Goal: Information Seeking & Learning: Learn about a topic

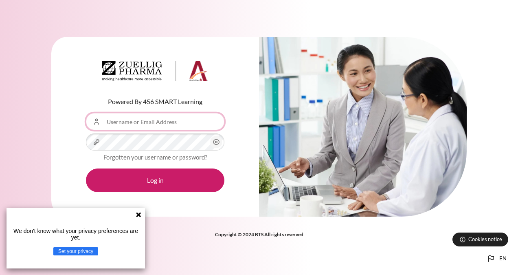
click at [121, 125] on input "Username or Email Address" at bounding box center [155, 121] width 139 height 17
type input "[EMAIL_ADDRESS][DOMAIN_NAME]"
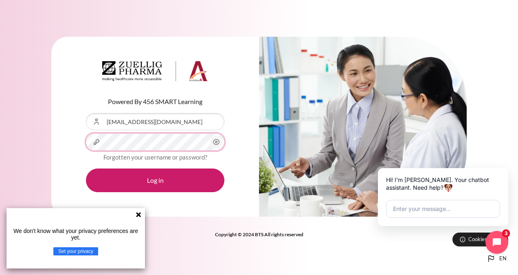
click at [86, 168] on button "Log in" at bounding box center [155, 180] width 139 height 24
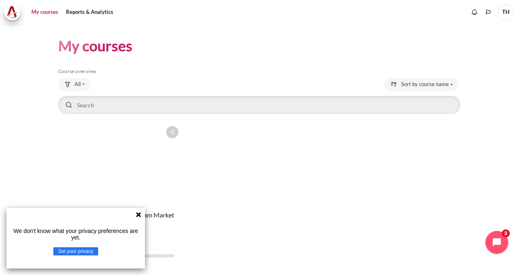
scroll to position [23, 0]
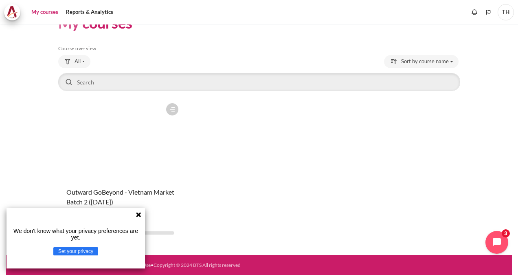
click at [106, 157] on figure "Content" at bounding box center [120, 139] width 124 height 81
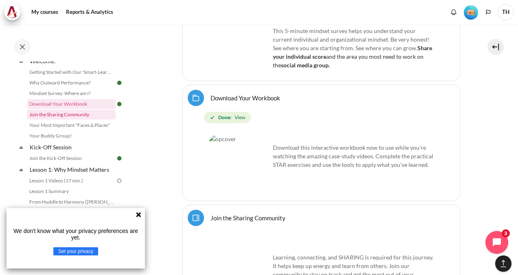
scroll to position [41, 0]
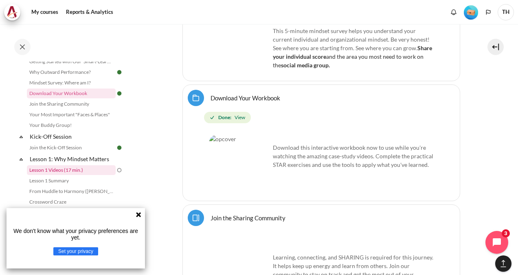
click at [89, 172] on link "Lesson 1 Videos (17 min.)" at bounding box center [71, 170] width 89 height 10
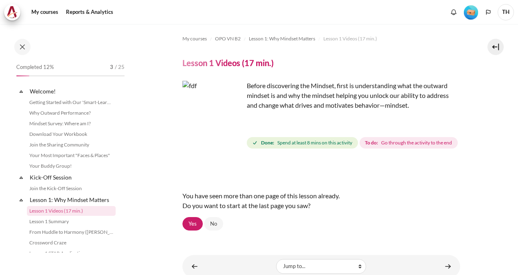
scroll to position [54, 0]
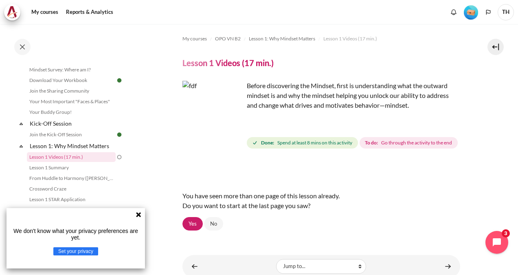
click at [274, 194] on div "You have seen more than one page of this lesson already. Do you want to start a…" at bounding box center [322, 196] width 278 height 68
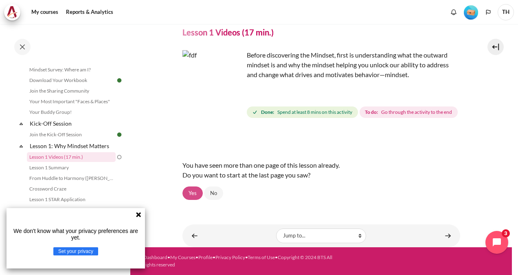
click at [194, 194] on link "Yes" at bounding box center [193, 193] width 20 height 14
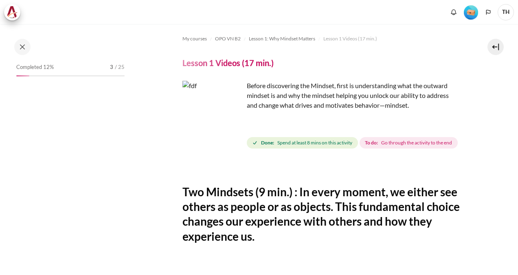
click at [221, 102] on img "Content" at bounding box center [213, 111] width 61 height 61
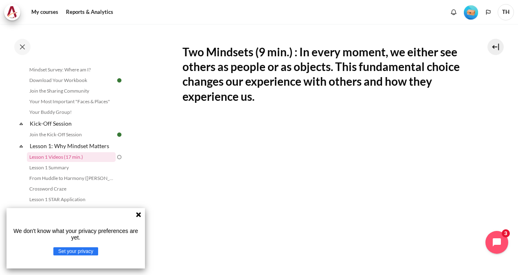
scroll to position [122, 0]
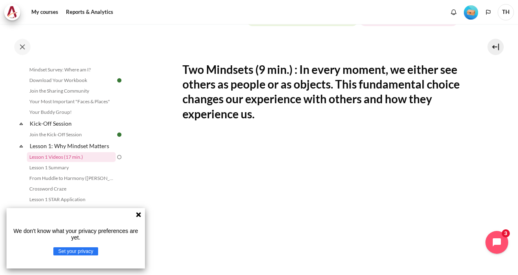
click at [140, 214] on icon at bounding box center [138, 214] width 7 height 7
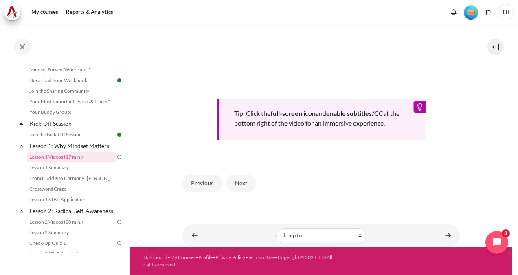
scroll to position [347, 0]
click at [250, 178] on button "Next" at bounding box center [241, 182] width 29 height 17
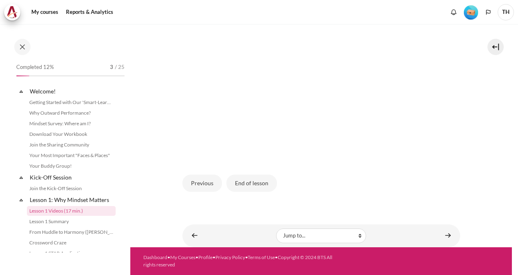
scroll to position [54, 0]
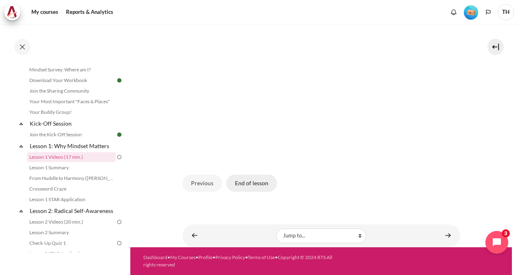
click at [252, 187] on button "End of lesson" at bounding box center [252, 182] width 51 height 17
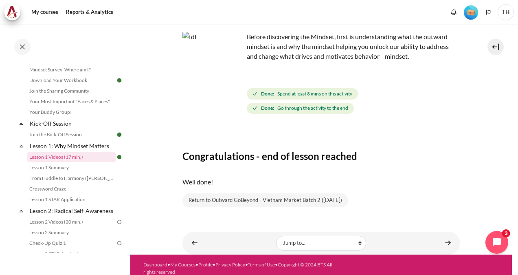
scroll to position [55, 0]
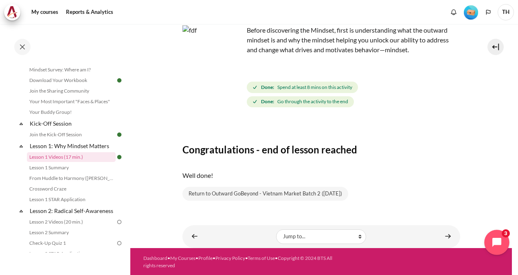
click at [493, 245] on icon "Open chat widget" at bounding box center [497, 242] width 9 height 9
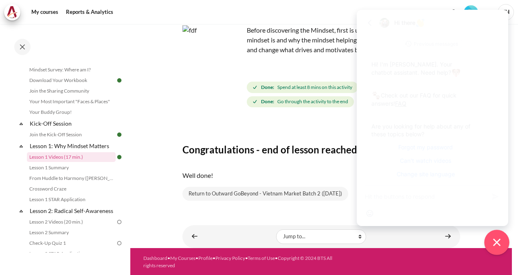
scroll to position [4, 0]
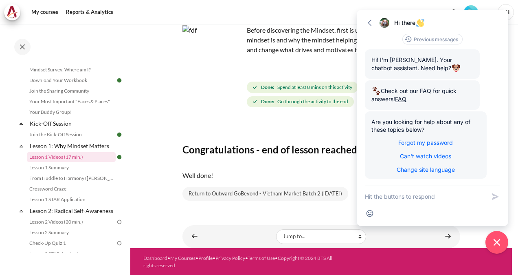
click at [155, 193] on section "My courses OPO VN B2 Lesson 1: Why Mindset Matters Lesson 1 Videos (17 min.) Le…" at bounding box center [321, 108] width 382 height 279
click at [369, 26] on icon "button" at bounding box center [370, 23] width 8 height 8
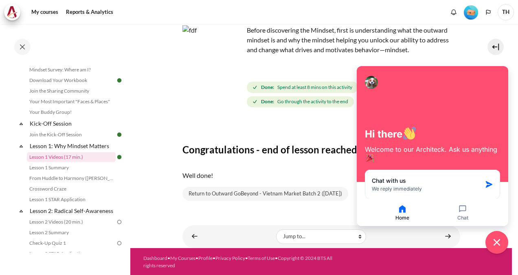
click at [153, 174] on section "My courses OPO VN B2 Lesson 1: Why Mindset Matters Lesson 1 Videos (17 min.) Le…" at bounding box center [321, 108] width 382 height 279
click at [497, 247] on icon "Close chat widget" at bounding box center [497, 242] width 13 height 13
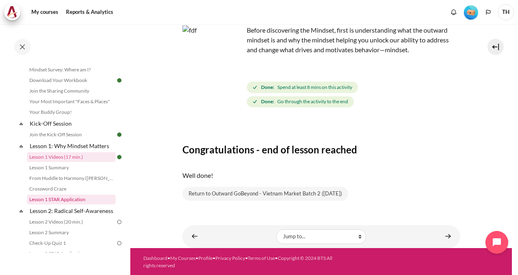
click at [65, 200] on link "Lesson 1 STAR Application" at bounding box center [71, 199] width 89 height 10
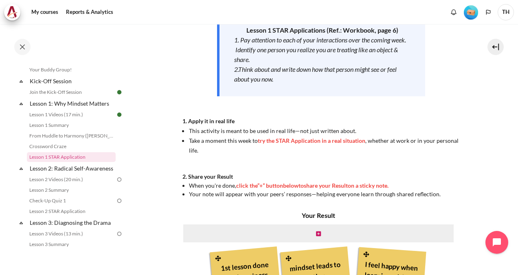
scroll to position [244, 0]
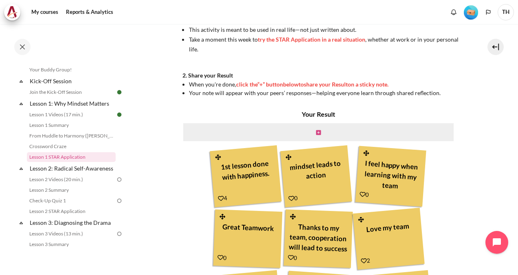
click at [316, 134] on icon "Content" at bounding box center [318, 133] width 5 height 6
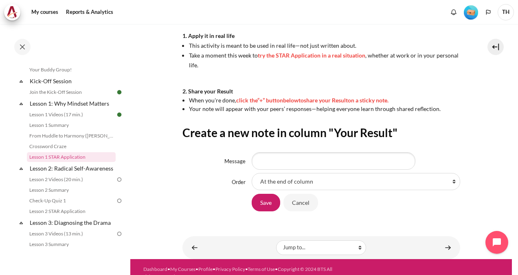
scroll to position [240, 0]
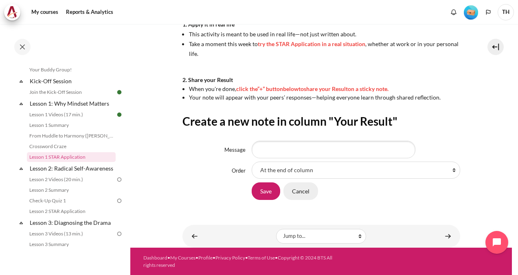
click at [304, 190] on input "Cancel" at bounding box center [301, 190] width 35 height 17
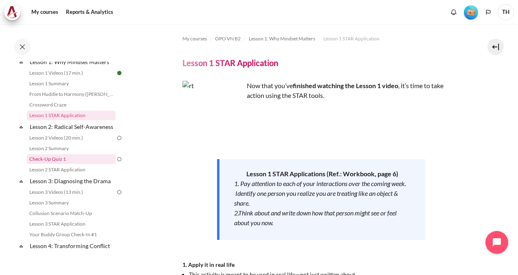
scroll to position [137, 0]
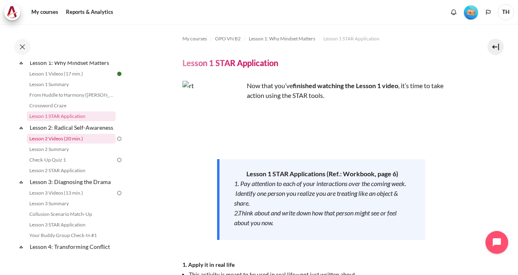
click at [71, 143] on link "Lesson 2 Videos (20 min.)" at bounding box center [71, 139] width 89 height 10
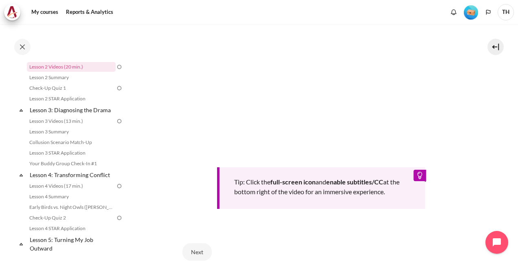
scroll to position [285, 0]
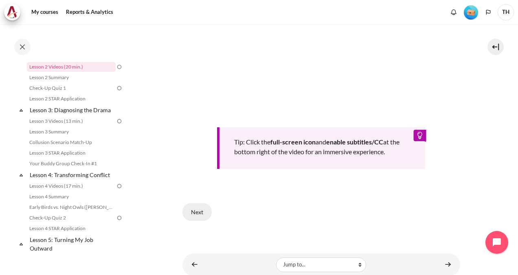
click at [205, 212] on button "Next" at bounding box center [197, 211] width 29 height 17
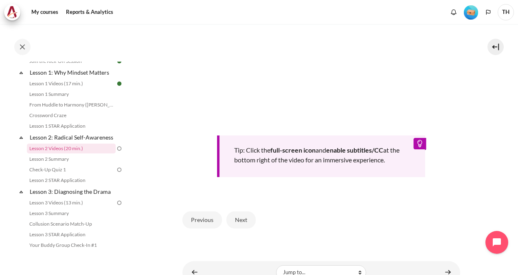
scroll to position [341, 0]
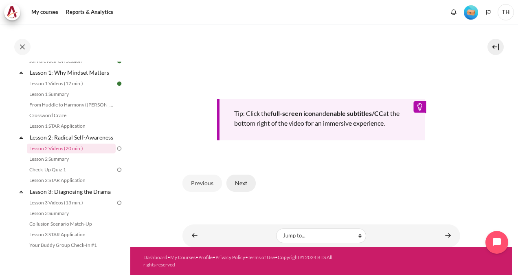
click at [236, 187] on button "Next" at bounding box center [241, 182] width 29 height 17
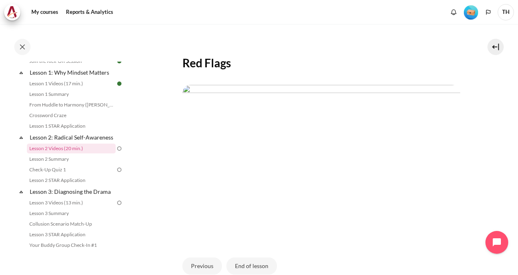
scroll to position [216, 0]
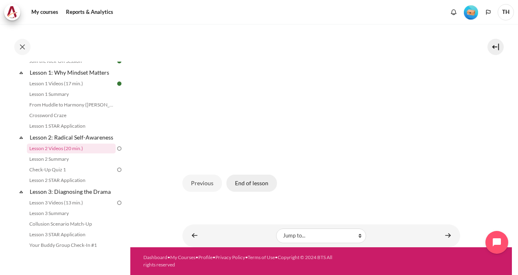
click at [258, 189] on button "End of lesson" at bounding box center [252, 182] width 51 height 17
click at [257, 182] on button "End of lesson" at bounding box center [252, 182] width 51 height 17
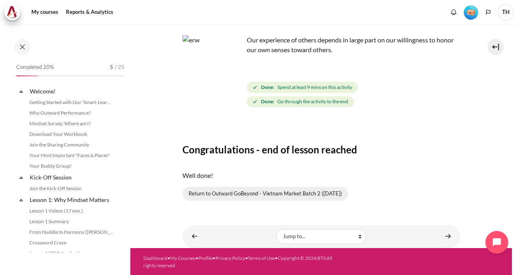
scroll to position [127, 0]
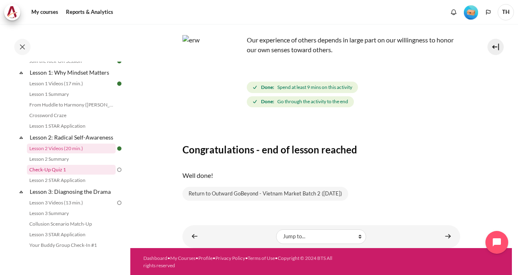
click at [92, 174] on link "Check-Up Quiz 1" at bounding box center [71, 170] width 89 height 10
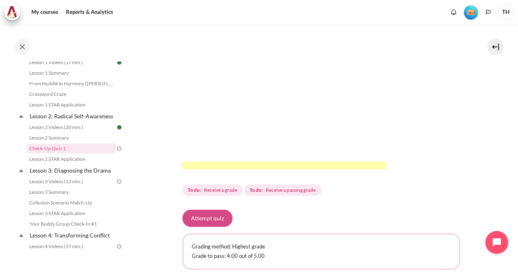
scroll to position [200, 0]
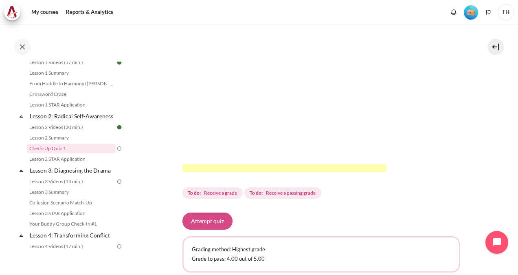
click at [206, 229] on button "Attempt quiz" at bounding box center [208, 220] width 50 height 17
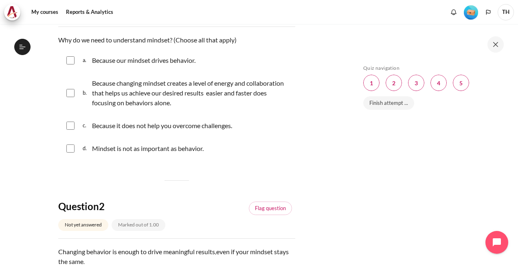
scroll to position [127, 0]
click at [70, 92] on input "Content" at bounding box center [70, 92] width 8 height 8
checkbox input "true"
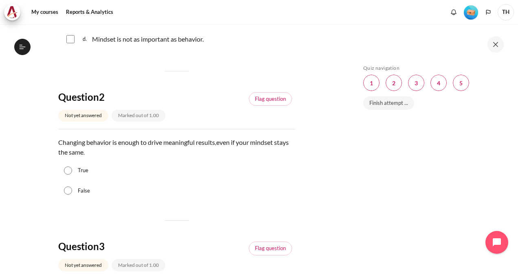
scroll to position [249, 0]
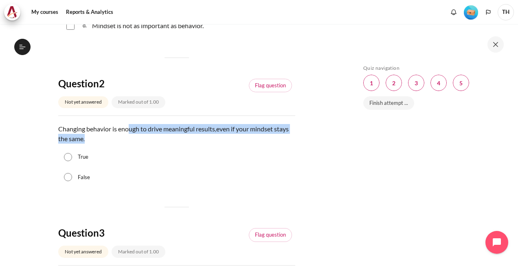
drag, startPoint x: 131, startPoint y: 129, endPoint x: 136, endPoint y: 137, distance: 9.5
click at [136, 137] on p "Changing behavior is enough to drive meaningful results , even if your mindset …" at bounding box center [176, 134] width 237 height 20
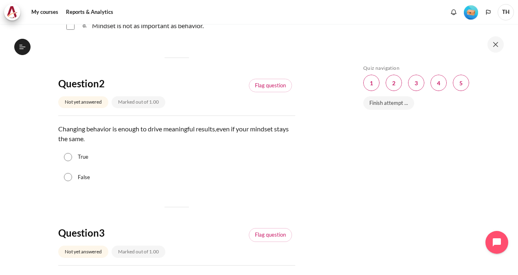
click at [69, 179] on input "False" at bounding box center [68, 177] width 8 height 8
radio input "true"
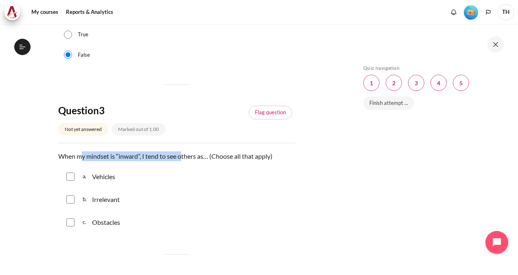
drag, startPoint x: 82, startPoint y: 154, endPoint x: 183, endPoint y: 160, distance: 100.4
click at [183, 160] on p "When my mindset is “inward”, I tend to see others as… (Choose all that apply)" at bounding box center [176, 156] width 237 height 10
click at [191, 153] on p "When my mindset is “inward”, I tend to see others as… (Choose all that apply)" at bounding box center [176, 156] width 237 height 10
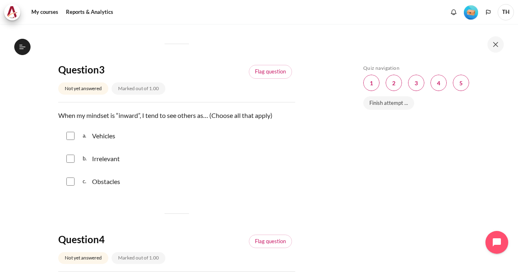
click at [108, 136] on p "Vehicles" at bounding box center [103, 136] width 23 height 10
checkbox input "true"
click at [67, 159] on input "Content" at bounding box center [70, 158] width 8 height 8
checkbox input "true"
click at [74, 179] on input "Content" at bounding box center [70, 181] width 8 height 8
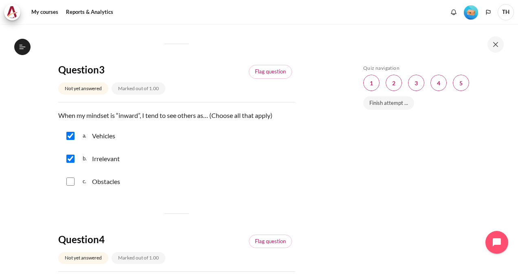
checkbox input "true"
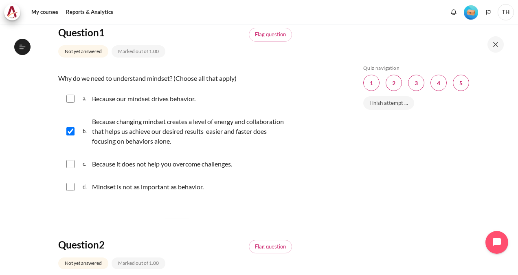
scroll to position [86, 0]
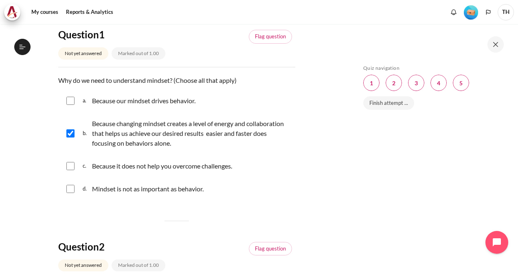
click at [70, 99] on input "Content" at bounding box center [70, 101] width 8 height 8
checkbox input "true"
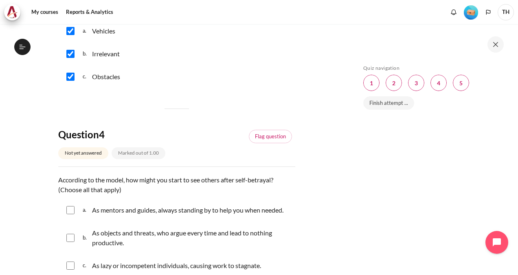
scroll to position [575, 0]
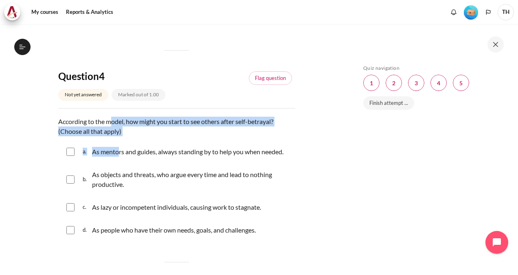
drag, startPoint x: 112, startPoint y: 120, endPoint x: 117, endPoint y: 136, distance: 17.1
click at [117, 136] on div "Question text According to the model, how might you start to see others after s…" at bounding box center [176, 179] width 237 height 125
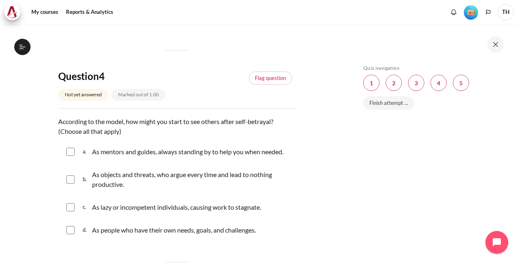
drag, startPoint x: 117, startPoint y: 136, endPoint x: 158, endPoint y: 137, distance: 40.4
click at [158, 137] on div "Question text According to the model, how might you start to see others after s…" at bounding box center [176, 179] width 237 height 125
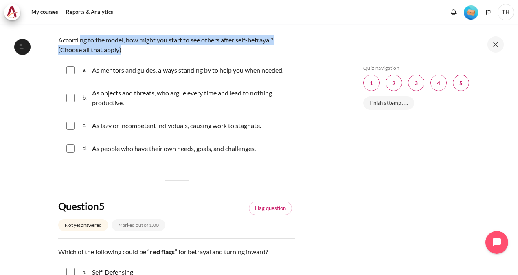
drag, startPoint x: 80, startPoint y: 42, endPoint x: 123, endPoint y: 48, distance: 44.0
click at [123, 48] on p "According to the model, how might you start to see others after self-betrayal? …" at bounding box center [176, 45] width 237 height 20
click at [123, 47] on p "According to the model, how might you start to see others after self-betrayal? …" at bounding box center [176, 45] width 237 height 20
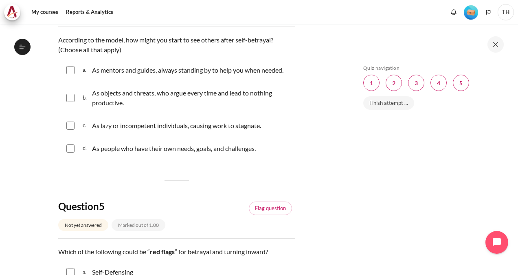
click at [75, 67] on div "a. As mentors and guides, always standing by to help you when needed." at bounding box center [176, 69] width 237 height 21
click at [71, 70] on input "Content" at bounding box center [70, 70] width 8 height 8
checkbox input "true"
click at [66, 149] on div "d. As people who have their own needs, goals, and challenges." at bounding box center [176, 148] width 237 height 21
click at [71, 147] on input "Content" at bounding box center [70, 148] width 8 height 8
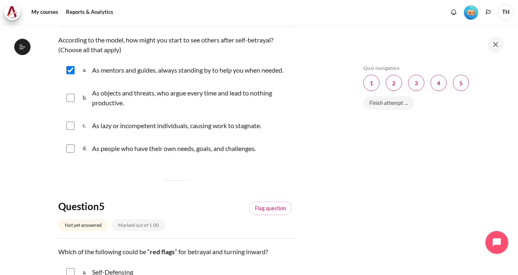
checkbox input "true"
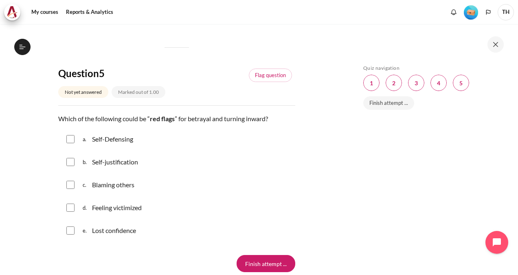
scroll to position [819, 0]
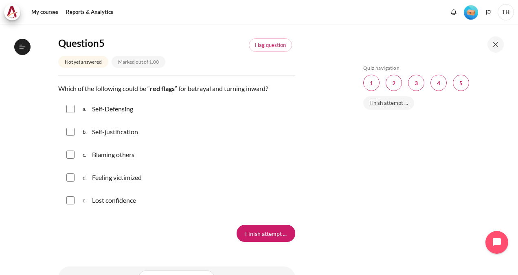
click at [77, 131] on div "b. Self-justification" at bounding box center [176, 131] width 237 height 21
click at [73, 132] on input "Content" at bounding box center [70, 132] width 8 height 8
checkbox input "true"
click at [72, 150] on input "Content" at bounding box center [70, 154] width 8 height 8
checkbox input "true"
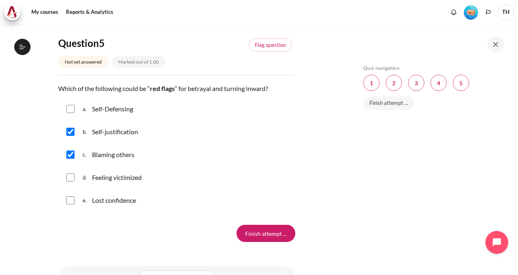
click at [71, 177] on input "Content" at bounding box center [70, 177] width 8 height 8
checkbox input "true"
click at [68, 196] on input "Content" at bounding box center [70, 200] width 8 height 8
checkbox input "true"
click at [265, 234] on input "Finish attempt ..." at bounding box center [266, 232] width 59 height 17
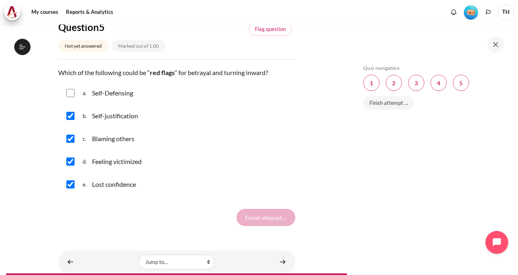
scroll to position [860, 0]
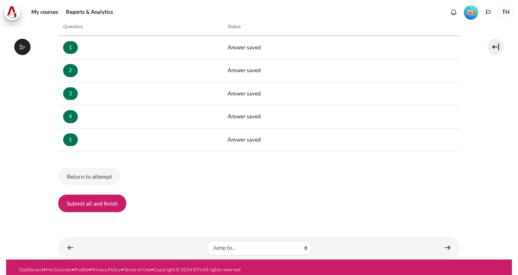
scroll to position [143, 0]
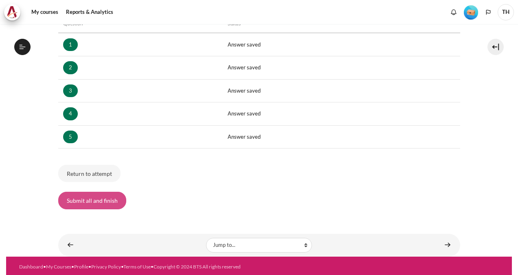
click at [106, 202] on button "Submit all and finish" at bounding box center [92, 199] width 68 height 17
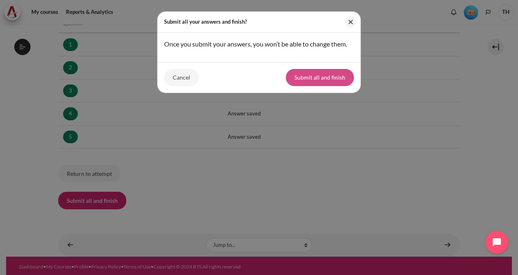
click at [299, 70] on button "Submit all and finish" at bounding box center [320, 77] width 68 height 17
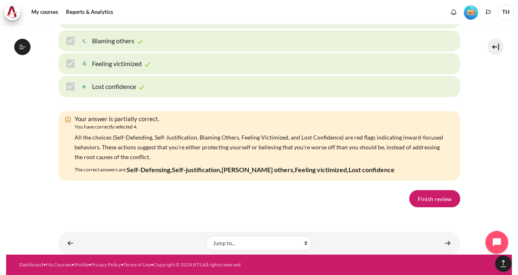
scroll to position [1416, 0]
click at [429, 202] on link "Finish review" at bounding box center [434, 198] width 51 height 17
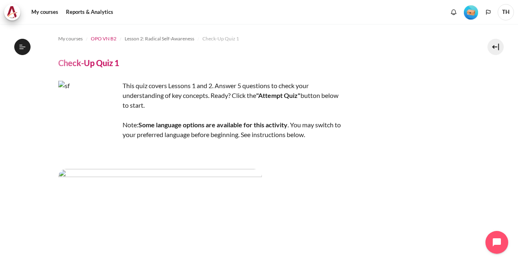
click at [100, 40] on span "OPO VN B2" at bounding box center [104, 38] width 26 height 7
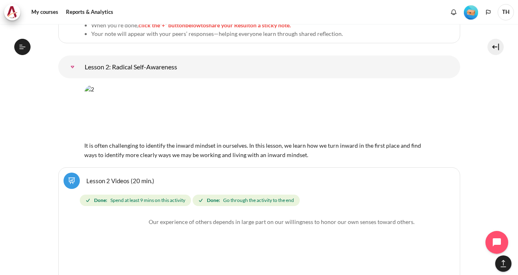
scroll to position [1978, 0]
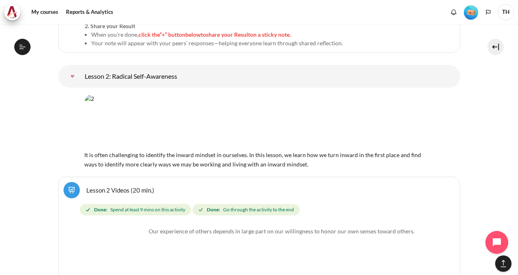
click at [24, 47] on icon at bounding box center [22, 46] width 7 height 7
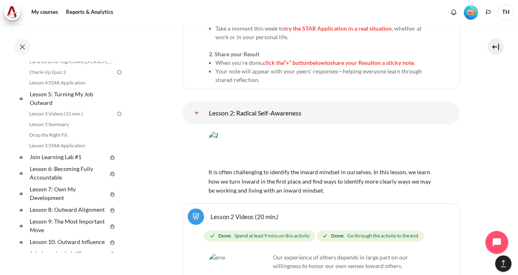
scroll to position [273, 0]
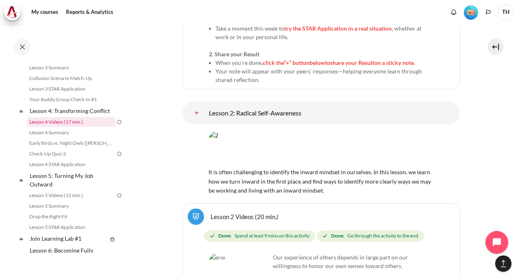
click at [89, 127] on link "Lesson 4 Videos (17 min.)" at bounding box center [71, 122] width 89 height 10
